Goal: Transaction & Acquisition: Purchase product/service

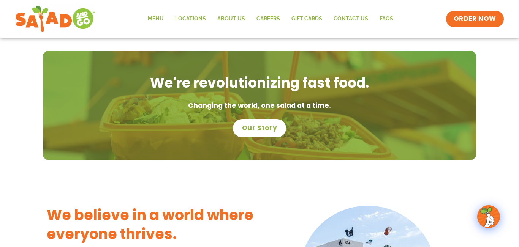
scroll to position [495, 0]
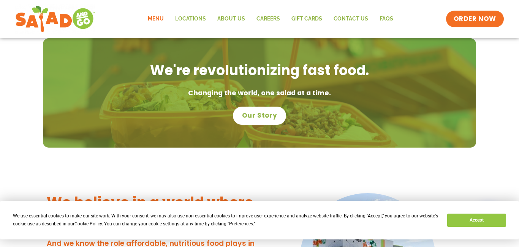
click at [155, 17] on link "Menu" at bounding box center [155, 18] width 27 height 17
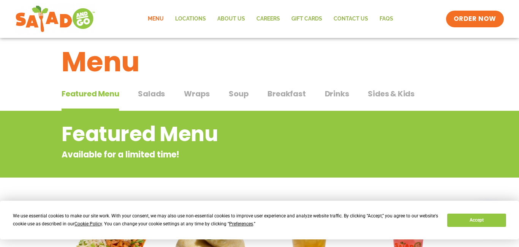
scroll to position [11, 0]
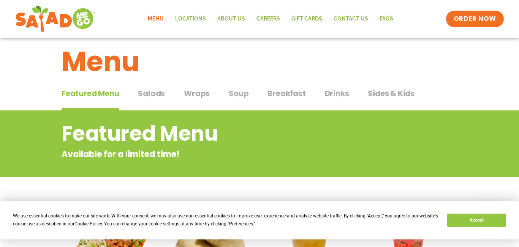
click at [237, 95] on span "Soup" at bounding box center [239, 93] width 20 height 11
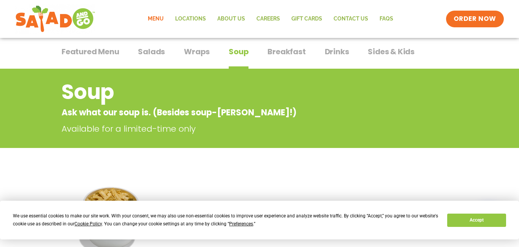
scroll to position [36, 0]
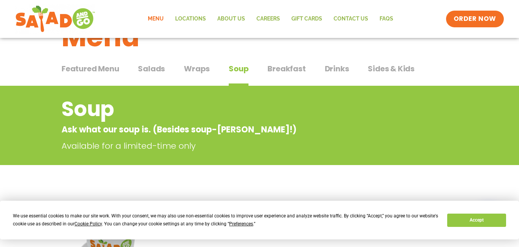
click at [198, 68] on span "Wraps" at bounding box center [197, 68] width 26 height 11
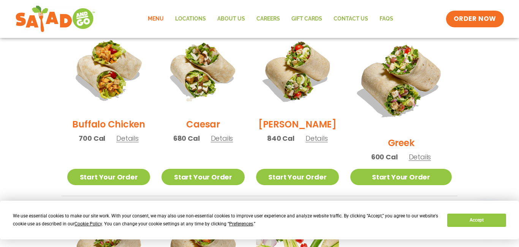
scroll to position [389, 0]
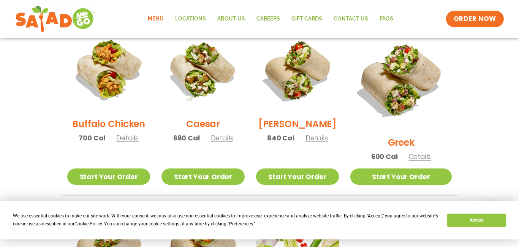
click at [426, 152] on span "Details" at bounding box center [420, 156] width 22 height 9
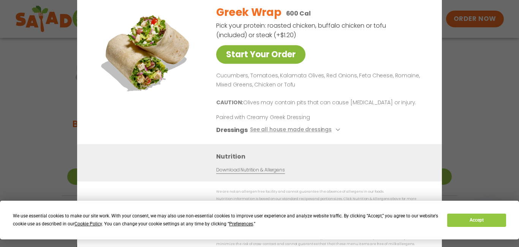
click at [283, 58] on link "Start Your Order" at bounding box center [260, 54] width 89 height 19
